Goal: Check status: Check status

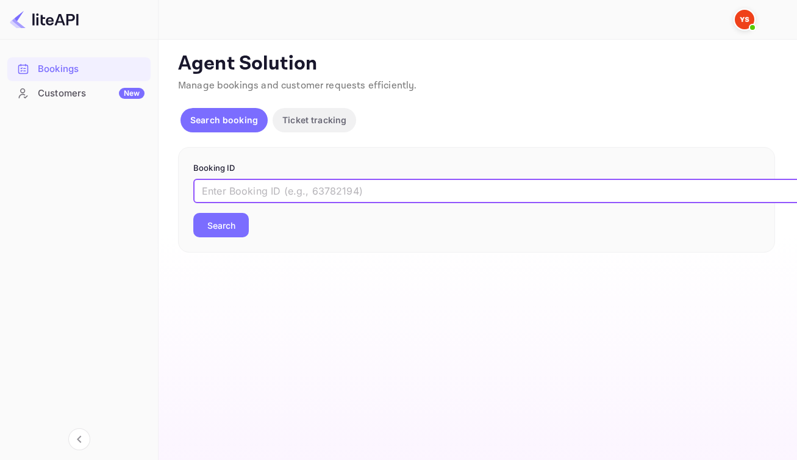
click at [401, 203] on input "text" at bounding box center [498, 191] width 610 height 24
paste input "7201610"
type input "7201610"
click at [237, 237] on button "Search" at bounding box center [221, 225] width 56 height 24
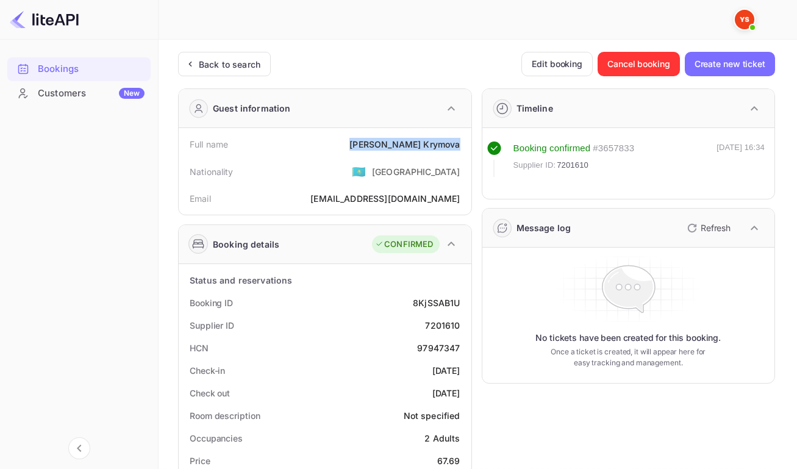
drag, startPoint x: 382, startPoint y: 146, endPoint x: 459, endPoint y: 146, distance: 76.9
click at [459, 146] on div "Full name Liudmila Krymova" at bounding box center [325, 144] width 283 height 23
copy div "Liudmila Krymova"
drag, startPoint x: 411, startPoint y: 312, endPoint x: 456, endPoint y: 312, distance: 45.2
click at [456, 309] on div "8KjSSAB1U" at bounding box center [436, 303] width 47 height 13
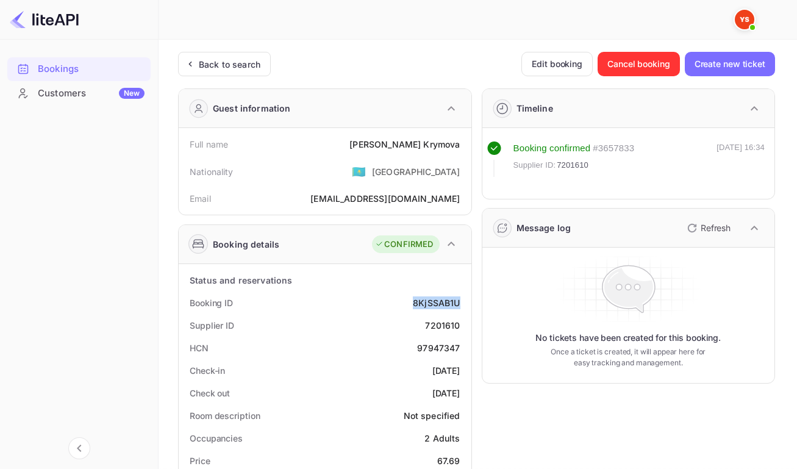
copy div "8KjSSAB1U"
click at [441, 332] on div "7201610" at bounding box center [442, 325] width 35 height 13
copy div "7201610"
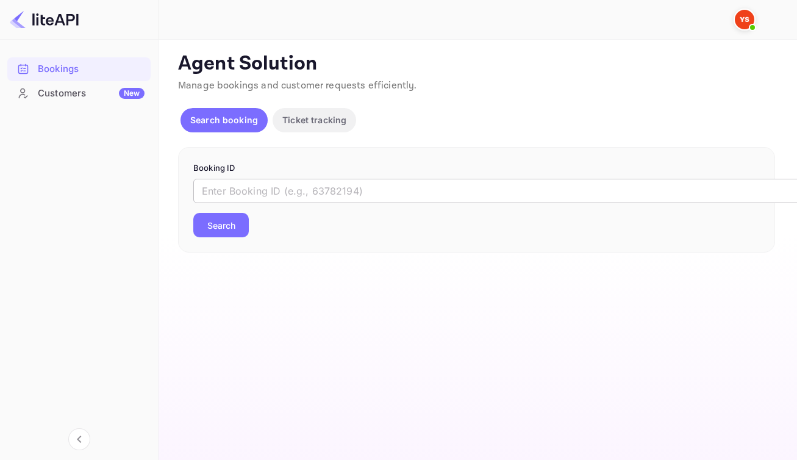
click at [420, 203] on input "text" at bounding box center [498, 191] width 610 height 24
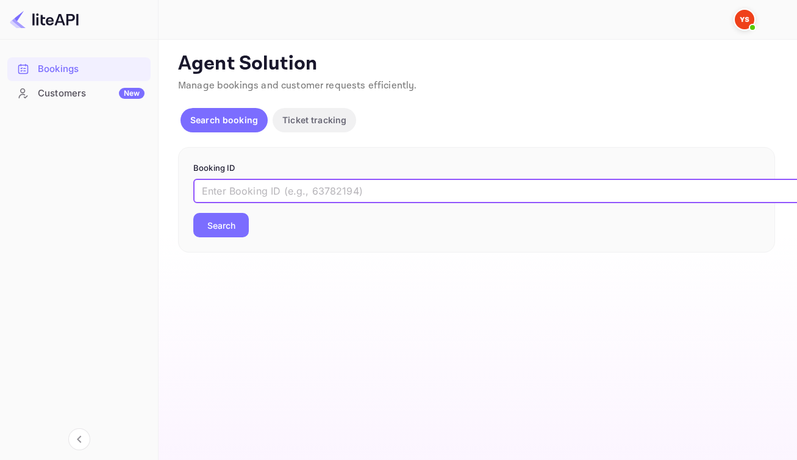
paste input "9049195"
type input "9049195"
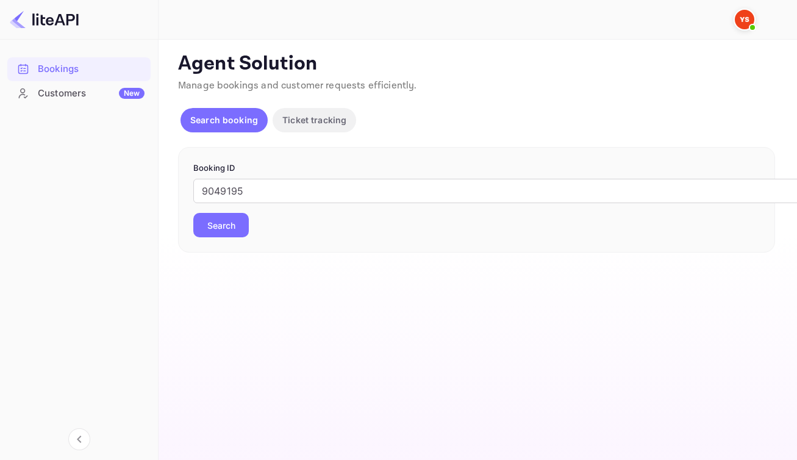
click at [245, 237] on button "Search" at bounding box center [221, 225] width 56 height 24
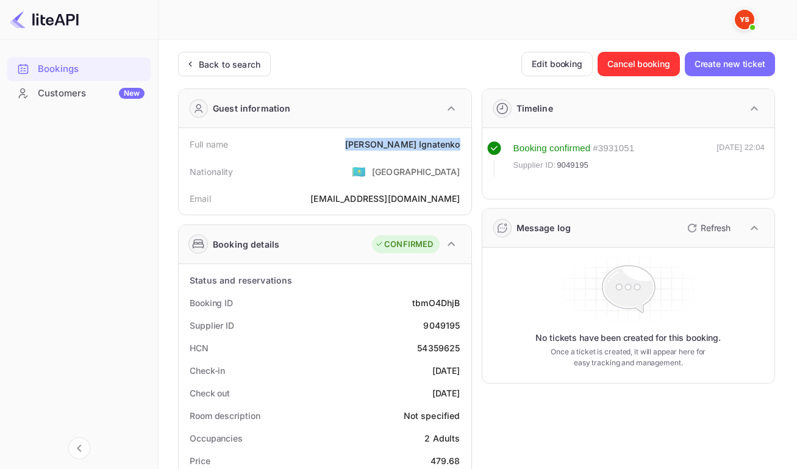
drag, startPoint x: 386, startPoint y: 147, endPoint x: 456, endPoint y: 149, distance: 70.2
click at [456, 149] on div "[PERSON_NAME]" at bounding box center [402, 144] width 115 height 13
copy div "[PERSON_NAME]"
click at [367, 154] on div "Full name [PERSON_NAME]" at bounding box center [325, 144] width 283 height 23
drag, startPoint x: 384, startPoint y: 148, endPoint x: 461, endPoint y: 152, distance: 77.0
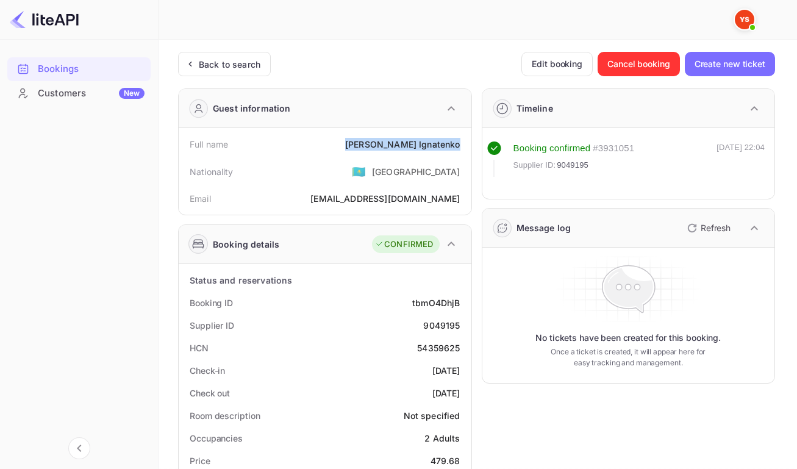
click at [461, 152] on div "Full name [PERSON_NAME]" at bounding box center [325, 144] width 283 height 23
copy div "[PERSON_NAME]"
drag, startPoint x: 409, startPoint y: 311, endPoint x: 458, endPoint y: 313, distance: 48.8
click at [458, 313] on div "Booking ID tbmO4DhjB" at bounding box center [325, 303] width 283 height 23
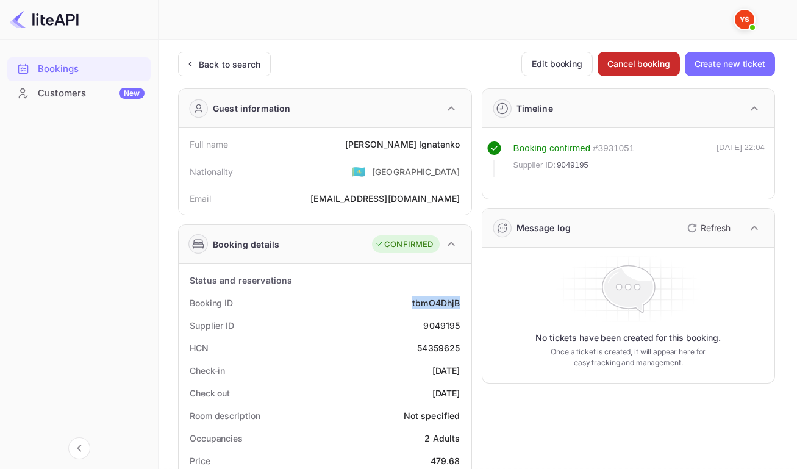
copy div "tbmO4DhjB"
click at [434, 332] on div "9049195" at bounding box center [441, 325] width 37 height 13
copy div "9049195"
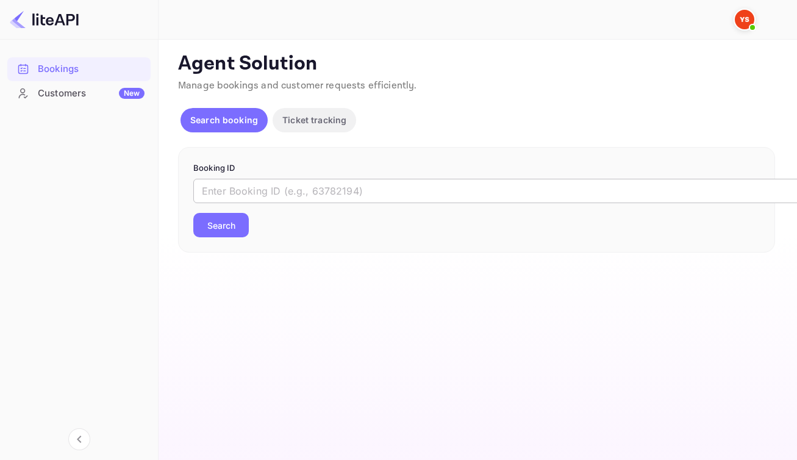
click at [318, 196] on input "text" at bounding box center [498, 191] width 610 height 24
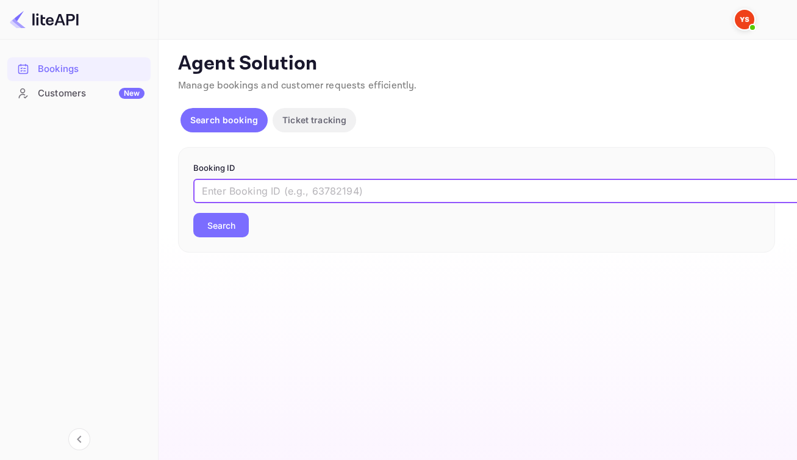
paste input "9266518"
type input "9266518"
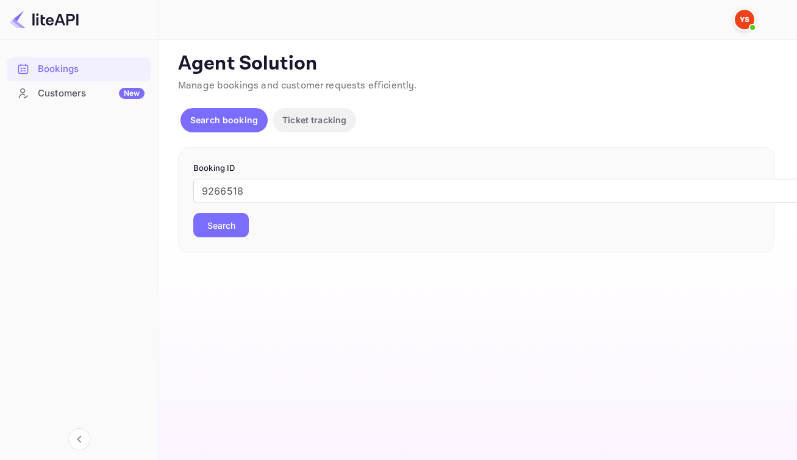
click at [232, 237] on button "Search" at bounding box center [221, 225] width 56 height 24
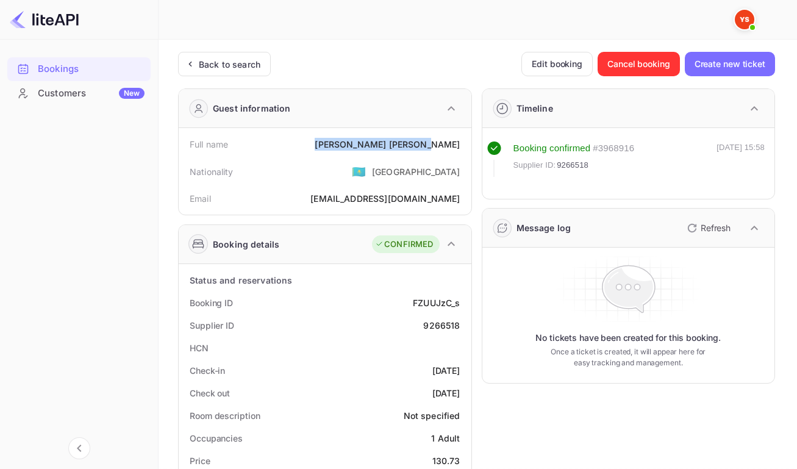
drag, startPoint x: 391, startPoint y: 147, endPoint x: 457, endPoint y: 149, distance: 65.9
click at [457, 149] on div "[PERSON_NAME]" at bounding box center [387, 144] width 145 height 13
copy div "[PERSON_NAME]"
drag, startPoint x: 410, startPoint y: 311, endPoint x: 464, endPoint y: 312, distance: 54.3
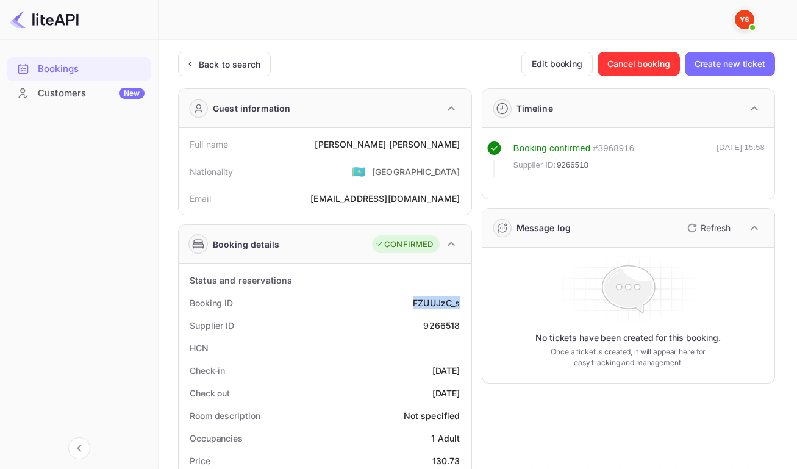
copy div "FZUUJzC_s"
click at [436, 332] on div "9266518" at bounding box center [441, 325] width 37 height 13
copy div "9266518"
